Goal: Find specific page/section: Find specific page/section

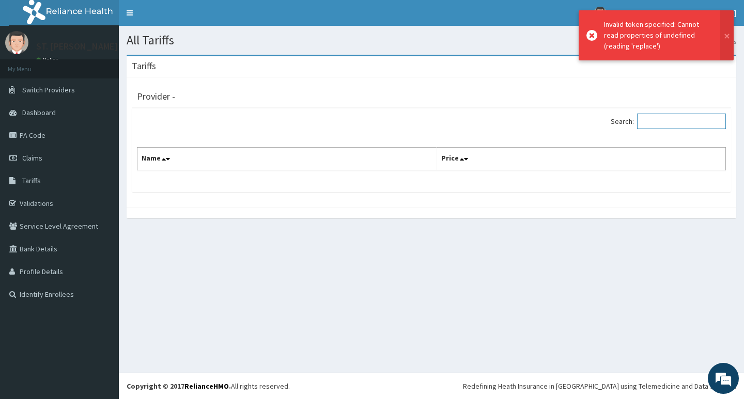
click at [652, 127] on input "Search:" at bounding box center [681, 121] width 89 height 15
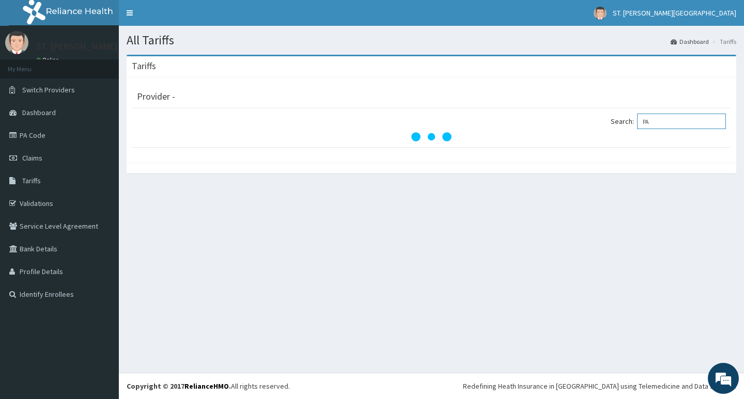
type input "P"
click at [729, 45] on li "Tariffs" at bounding box center [722, 41] width 26 height 9
click at [637, 119] on label "Search:" at bounding box center [667, 121] width 115 height 15
click at [637, 119] on input "Search:" at bounding box center [681, 121] width 89 height 15
